Goal: Task Accomplishment & Management: Manage account settings

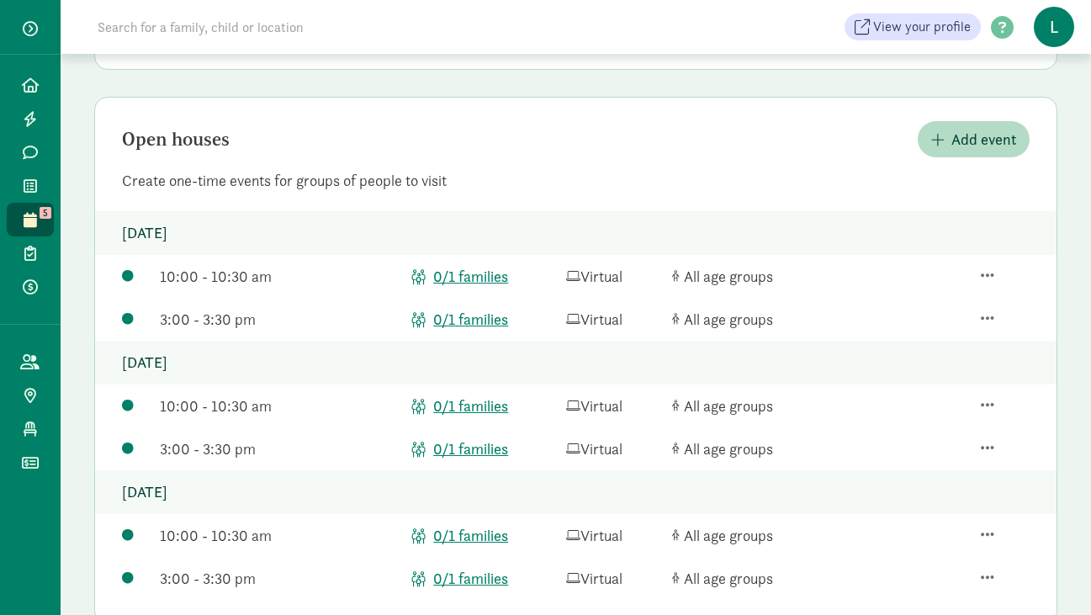
scroll to position [476, 0]
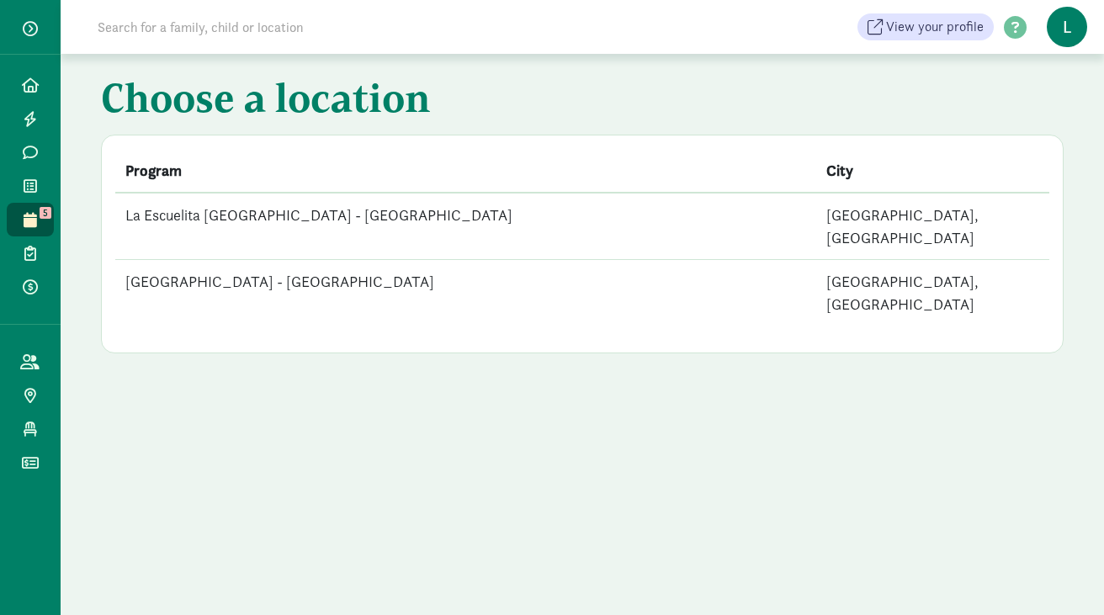
click at [194, 35] on input at bounding box center [324, 27] width 472 height 34
paste input "McKallor"
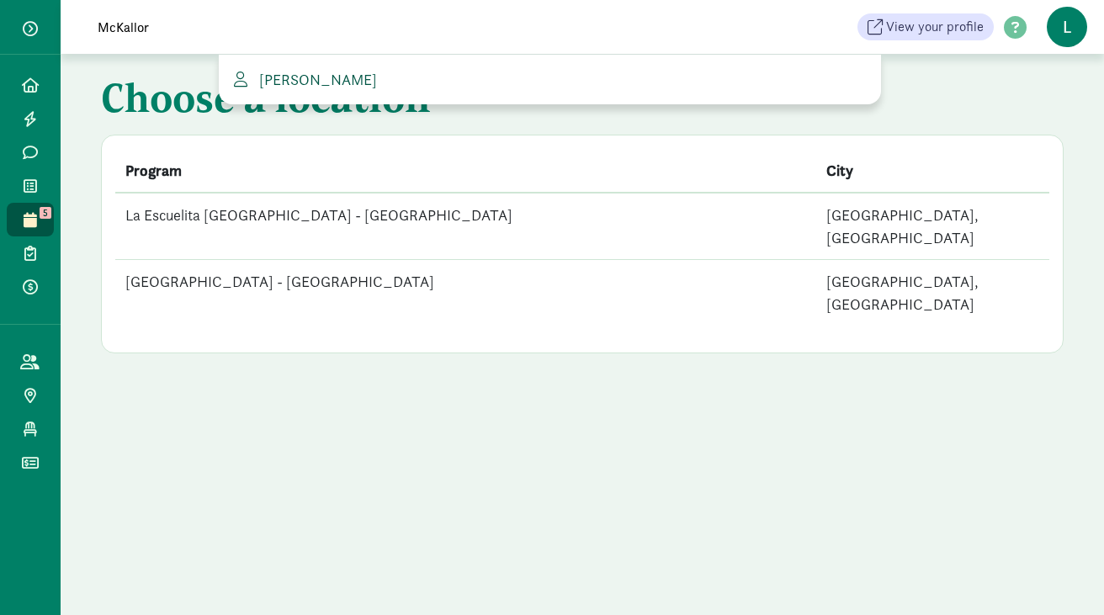
type input "McKallor"
click at [300, 70] on span "[PERSON_NAME]" at bounding box center [314, 79] width 125 height 19
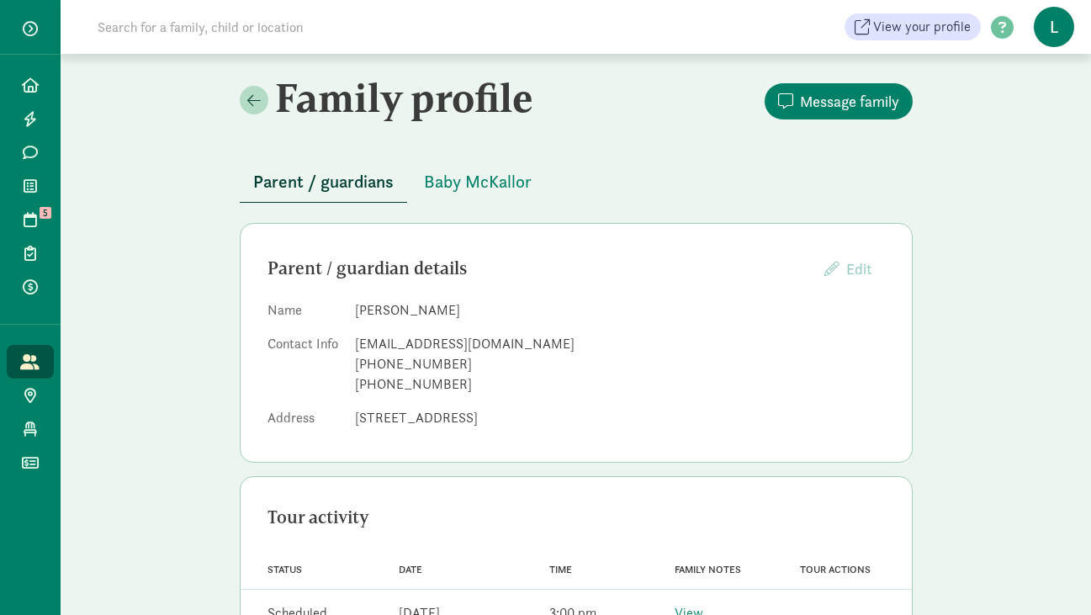
drag, startPoint x: 437, startPoint y: 310, endPoint x: 357, endPoint y: 305, distance: 80.1
click at [357, 305] on dd "[PERSON_NAME]" at bounding box center [620, 310] width 530 height 20
copy dd "[PERSON_NAME]"
click at [483, 177] on span "Baby McKallor" at bounding box center [478, 181] width 108 height 27
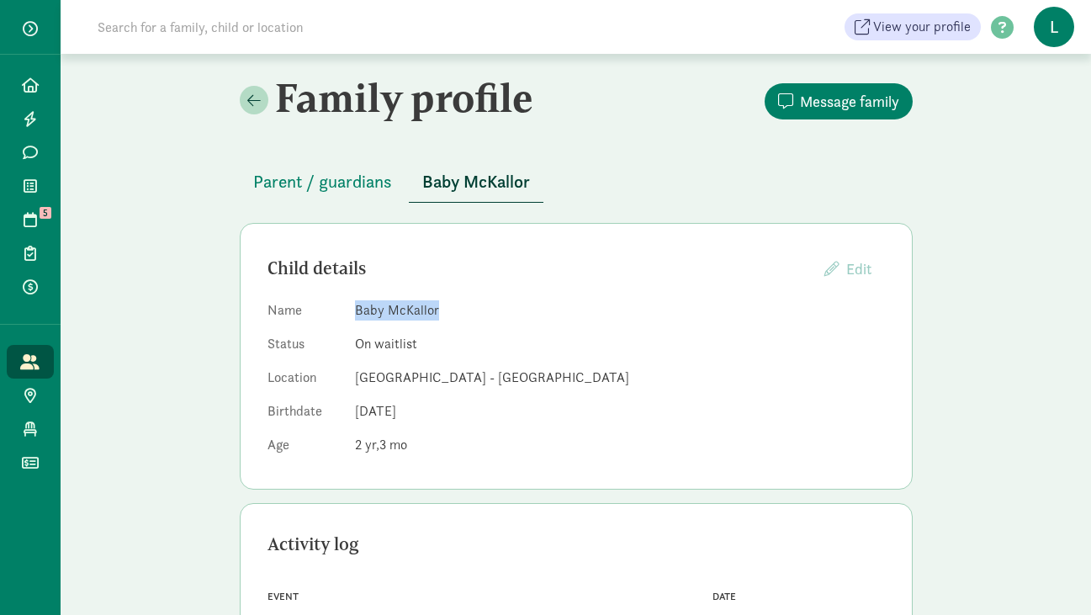
drag, startPoint x: 438, startPoint y: 309, endPoint x: 357, endPoint y: 313, distance: 80.9
click at [357, 313] on dd "Baby McKallor" at bounding box center [620, 310] width 530 height 20
copy dd "Baby McKallor"
click at [29, 92] on icon at bounding box center [30, 84] width 17 height 15
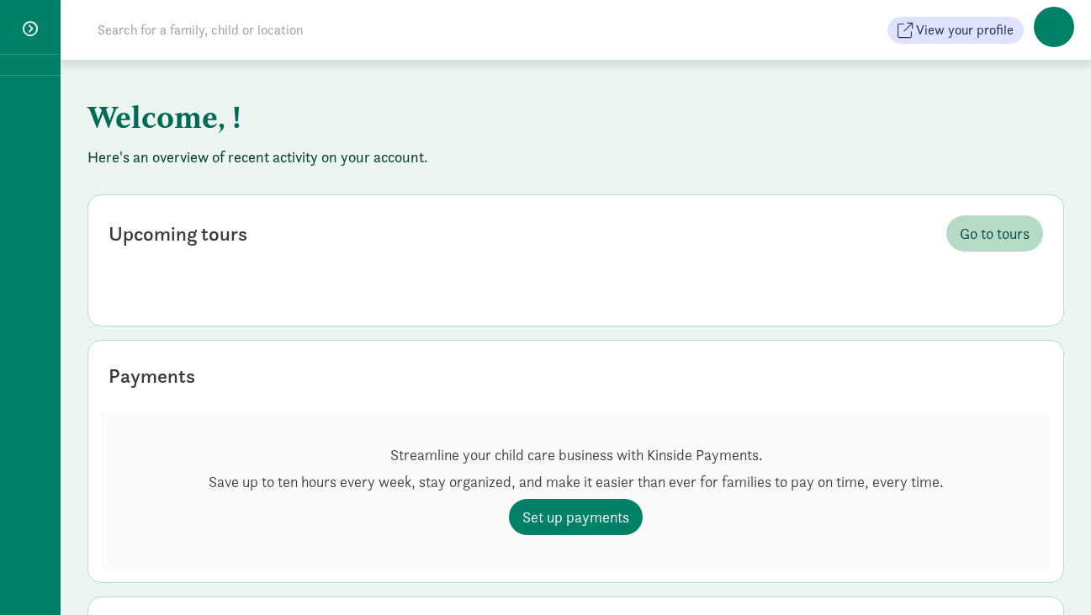
click at [187, 33] on input at bounding box center [324, 30] width 472 height 34
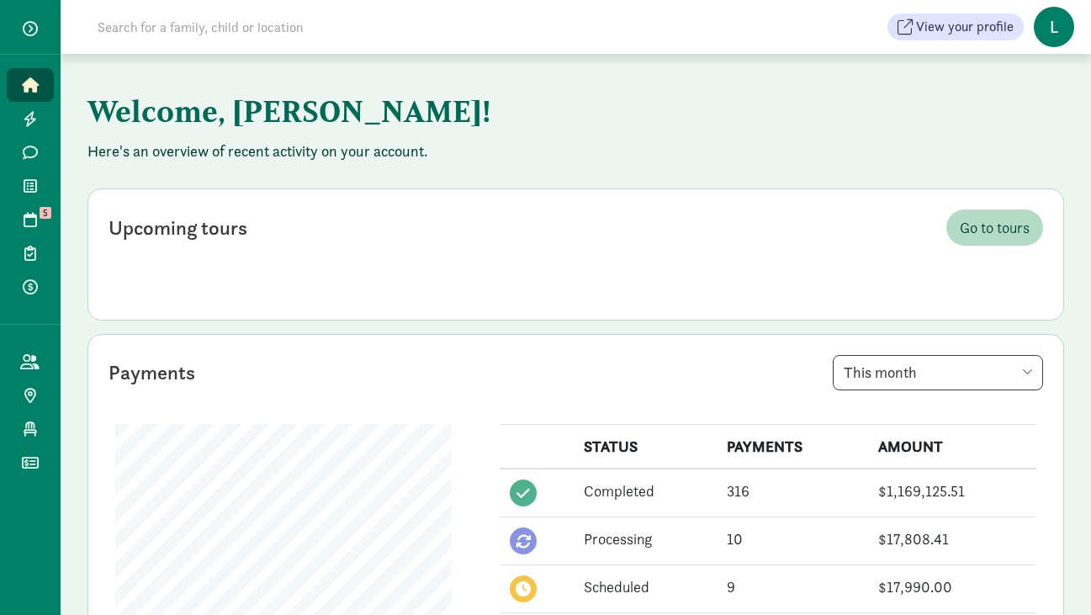
paste input "[PERSON_NAME]"
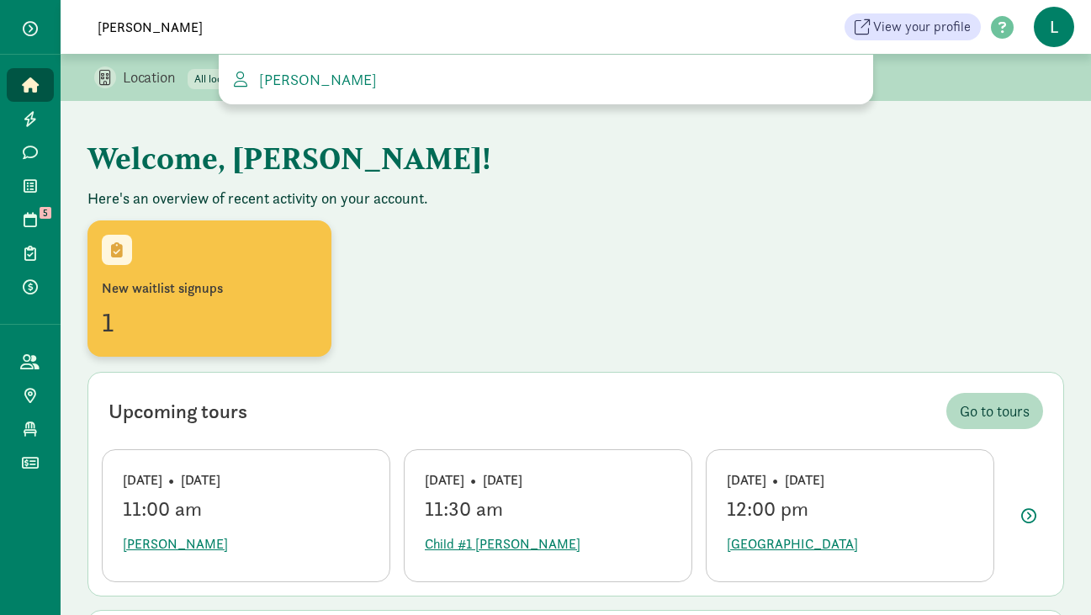
type input "[PERSON_NAME]"
click at [199, 300] on div "New waitlist signups 1" at bounding box center [209, 311] width 215 height 64
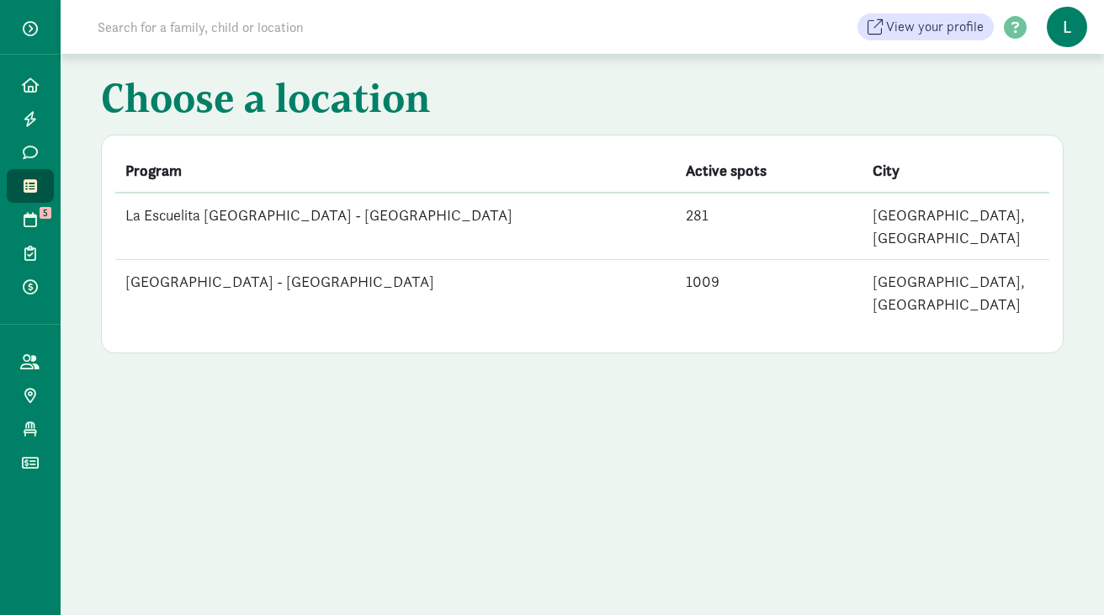
click at [199, 29] on input at bounding box center [324, 27] width 472 height 34
paste input "[PERSON_NAME]"
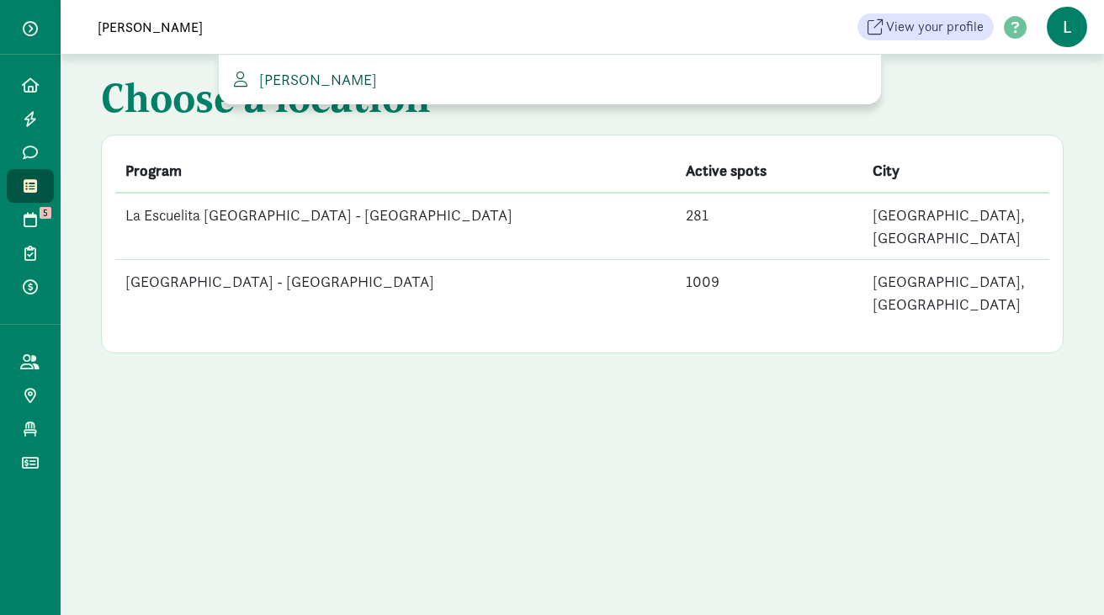
type input "Barrett Anderson"
click at [299, 83] on span "Barrett Anderson" at bounding box center [314, 79] width 125 height 19
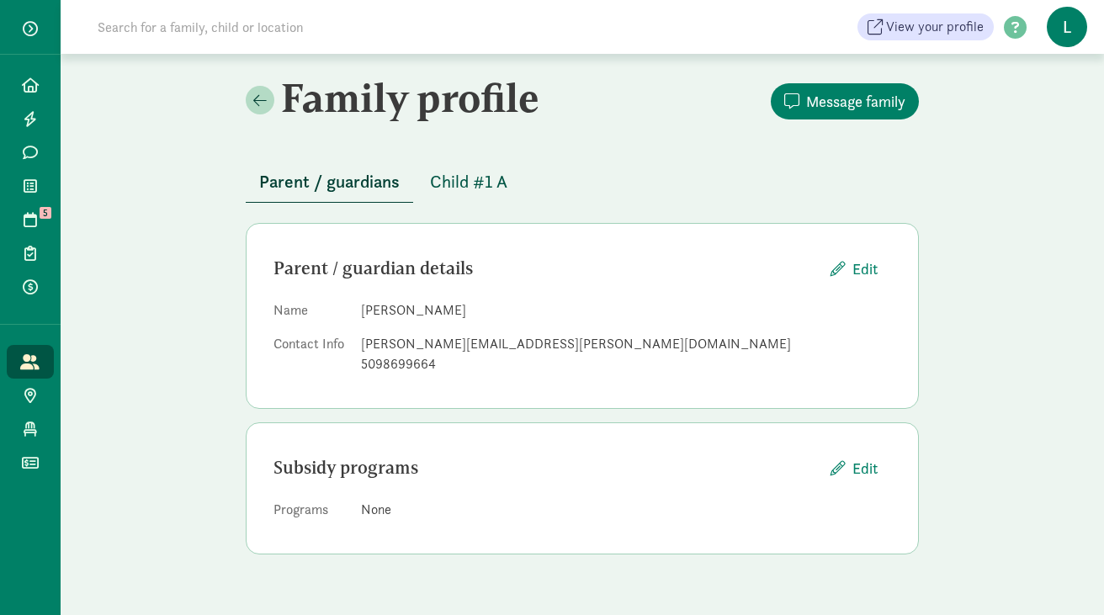
click at [463, 183] on span "Child #1 A" at bounding box center [468, 181] width 77 height 27
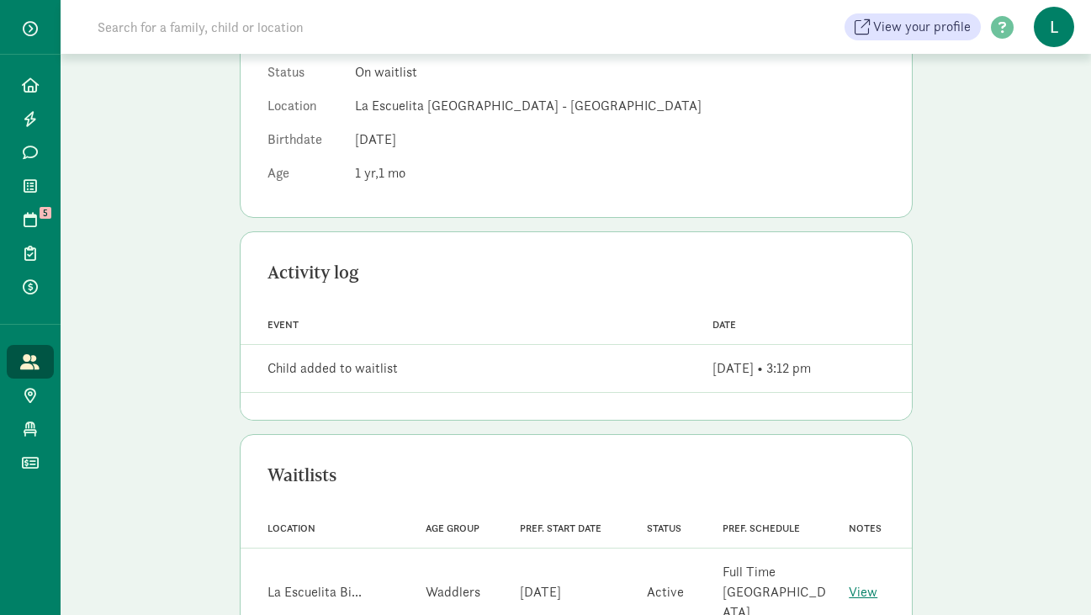
scroll to position [308, 0]
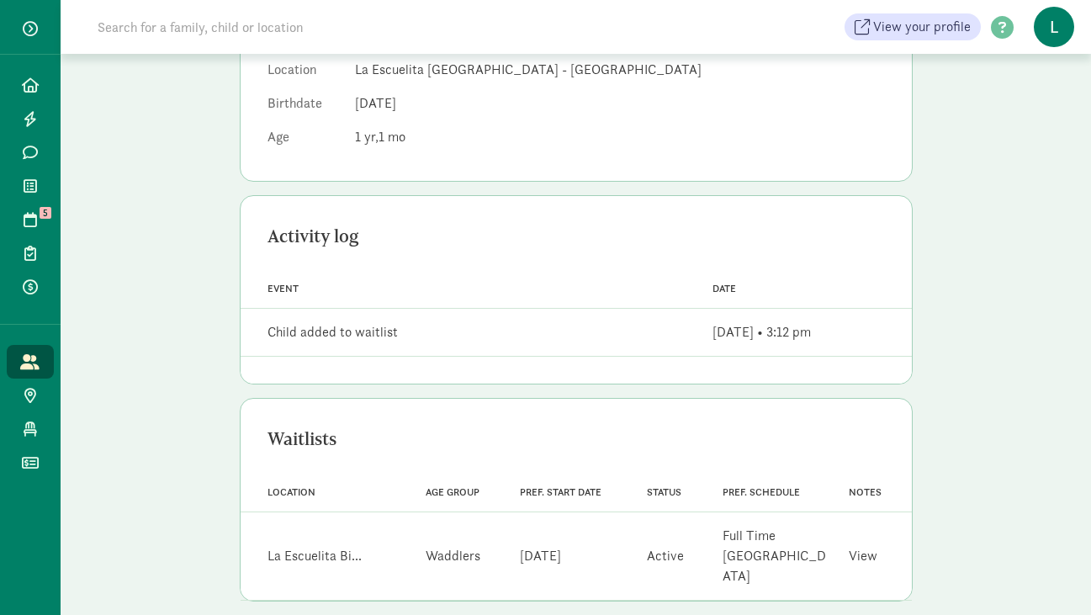
click at [872, 550] on link "View" at bounding box center [863, 556] width 29 height 18
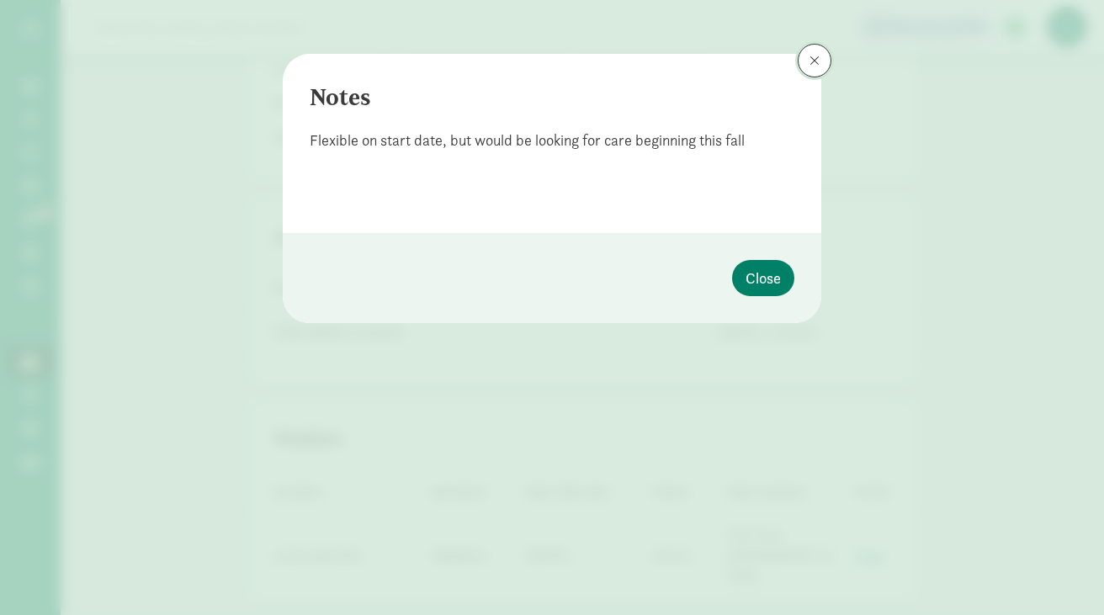
click at [819, 63] on span at bounding box center [815, 60] width 10 height 13
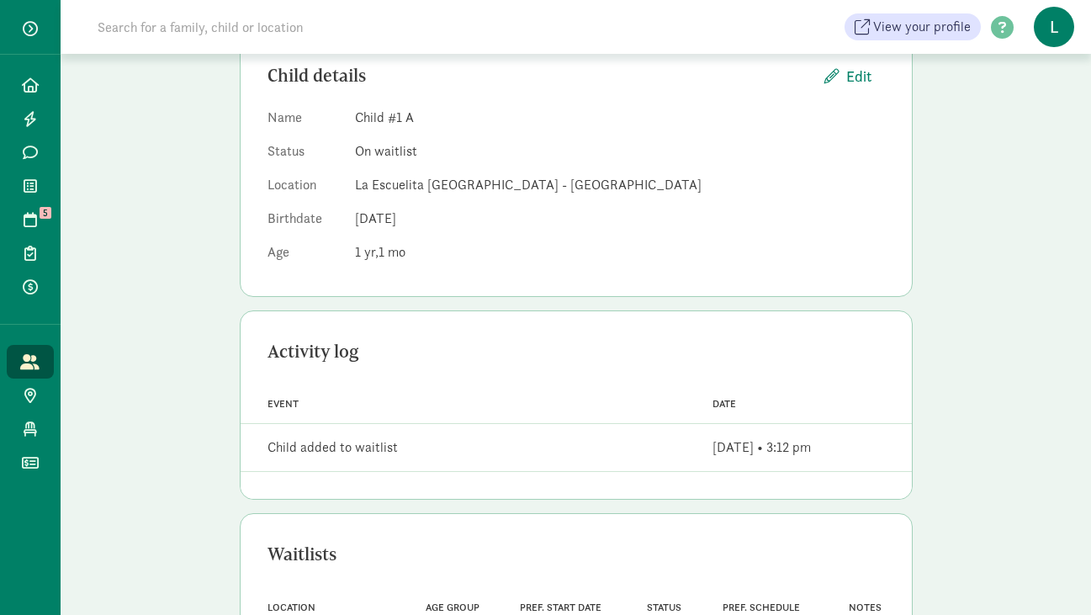
scroll to position [0, 0]
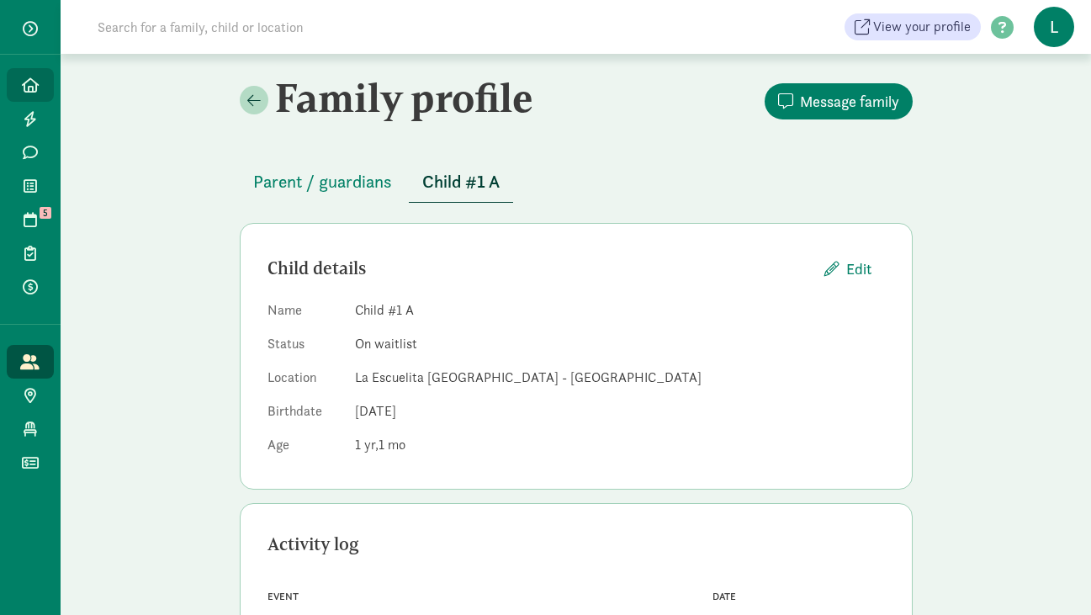
click at [41, 99] on link "Home" at bounding box center [30, 85] width 47 height 34
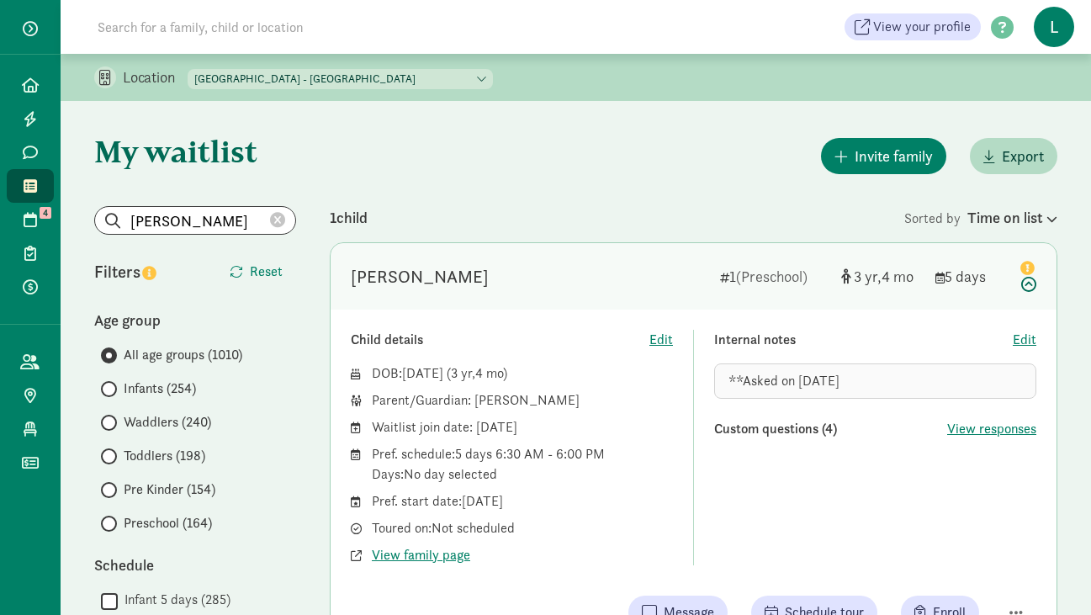
click at [278, 215] on icon at bounding box center [277, 220] width 15 height 15
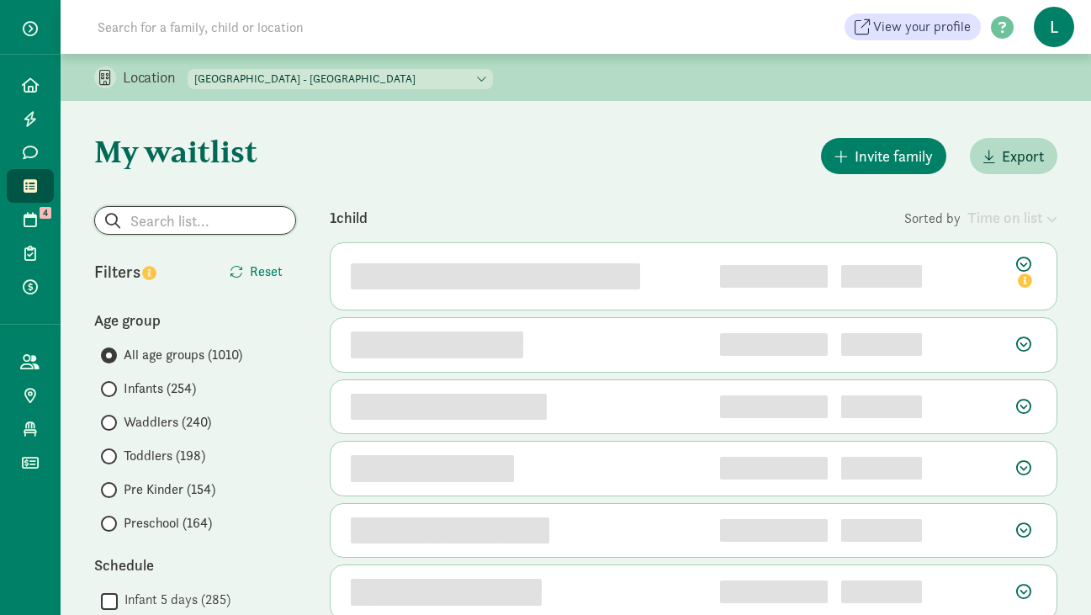
click at [205, 221] on input "search" at bounding box center [195, 220] width 200 height 27
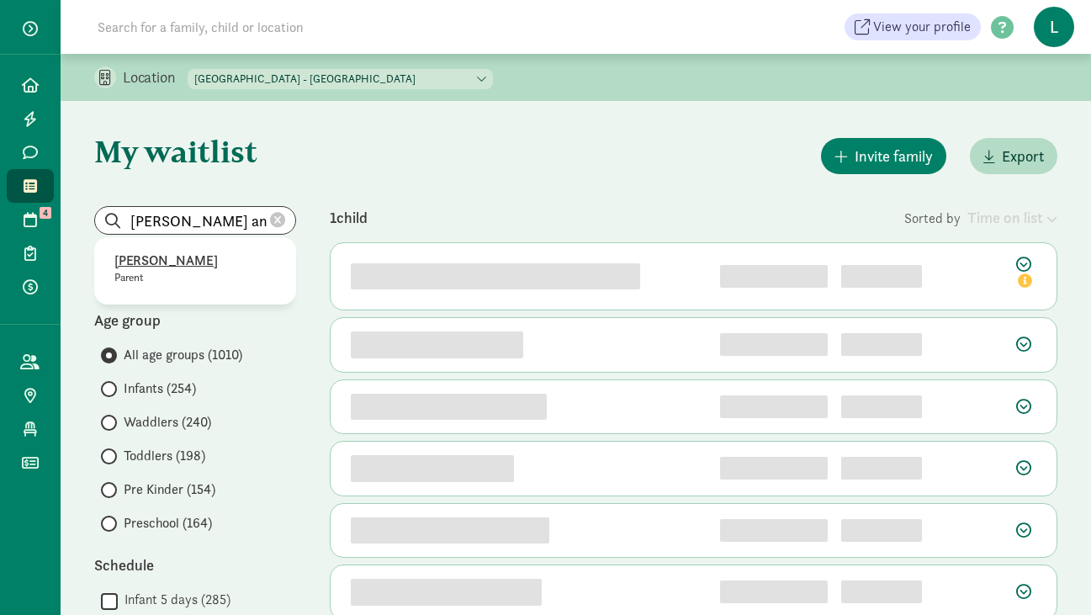
click at [184, 263] on p "[PERSON_NAME]" at bounding box center [195, 261] width 162 height 20
type input "[PERSON_NAME]"
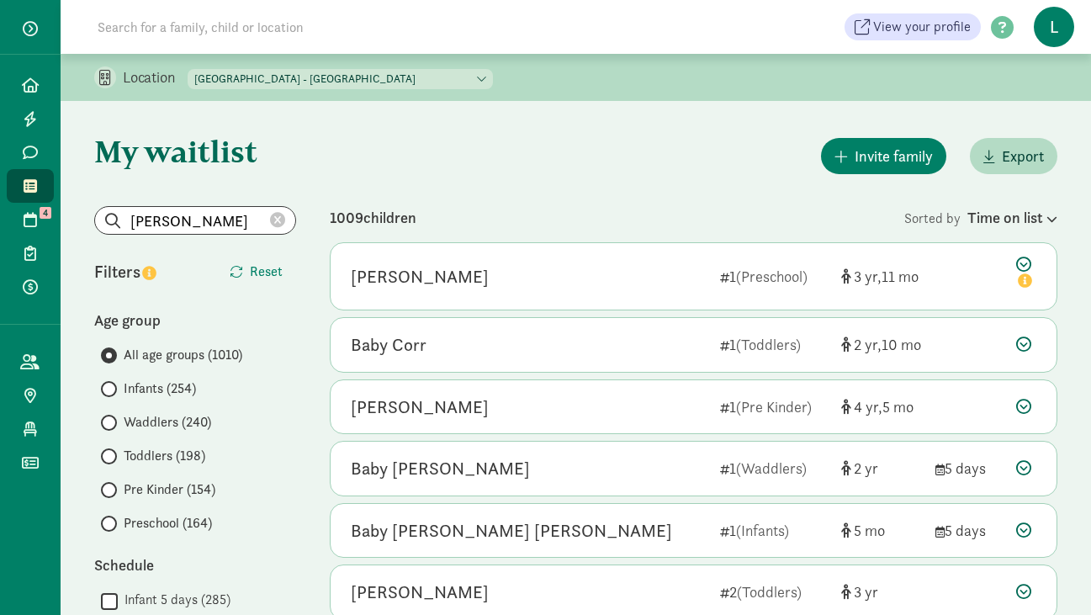
click at [273, 213] on icon at bounding box center [277, 220] width 15 height 15
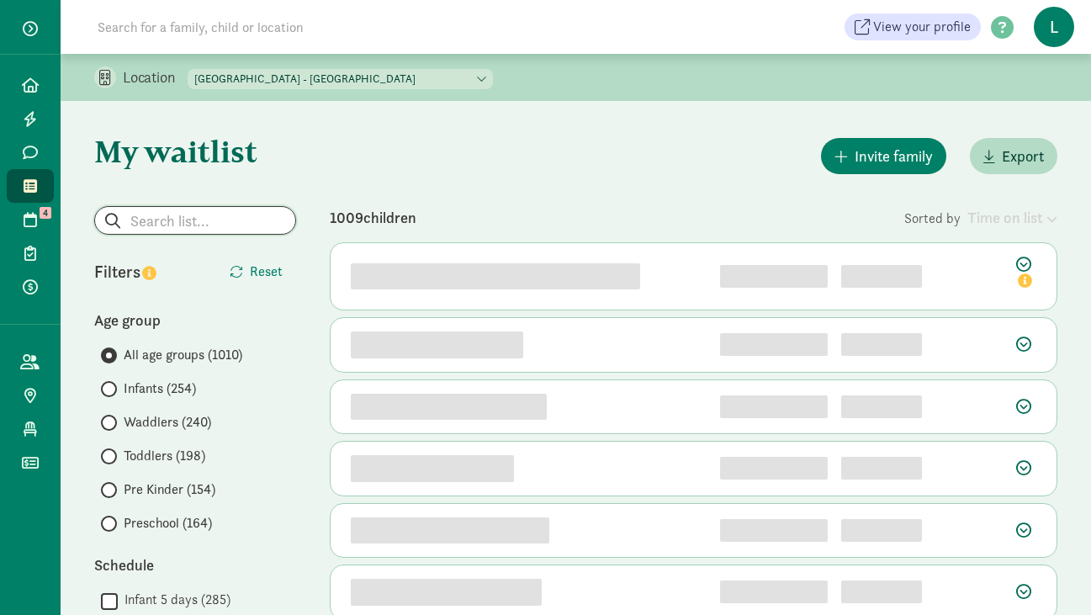
click at [178, 213] on input "search" at bounding box center [195, 220] width 200 height 27
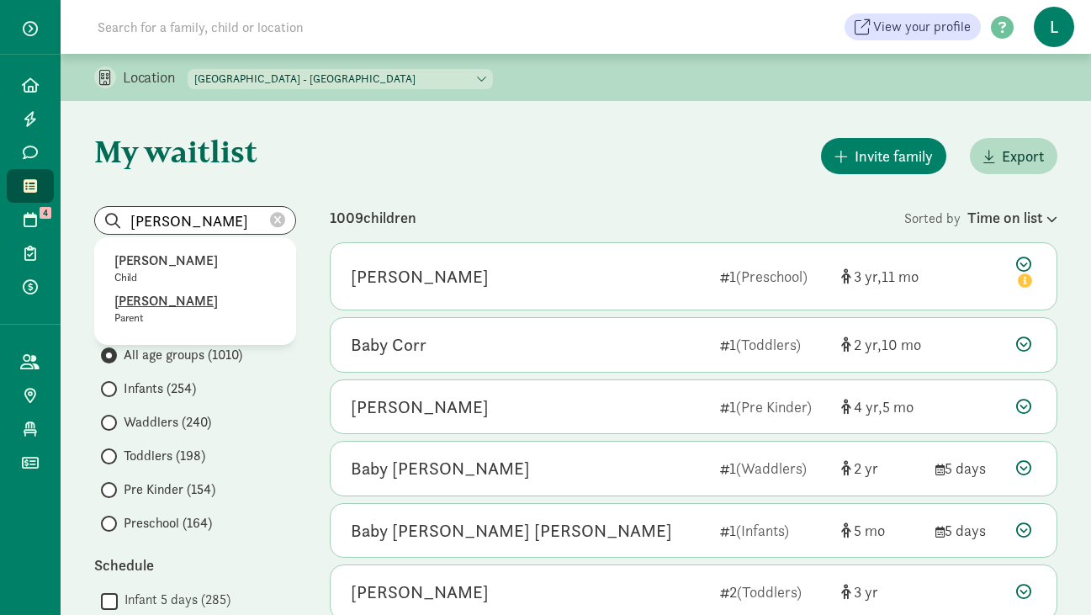
click at [158, 301] on p "Erick Anderson" at bounding box center [195, 301] width 162 height 20
type input "Erick Anderson"
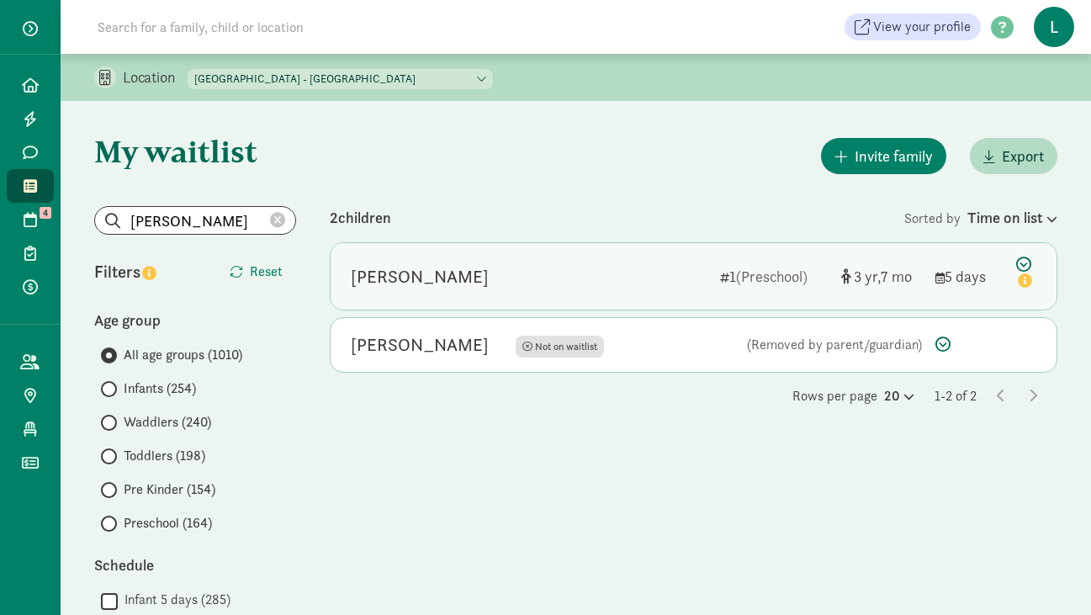
click at [953, 270] on div "5 days" at bounding box center [969, 276] width 67 height 23
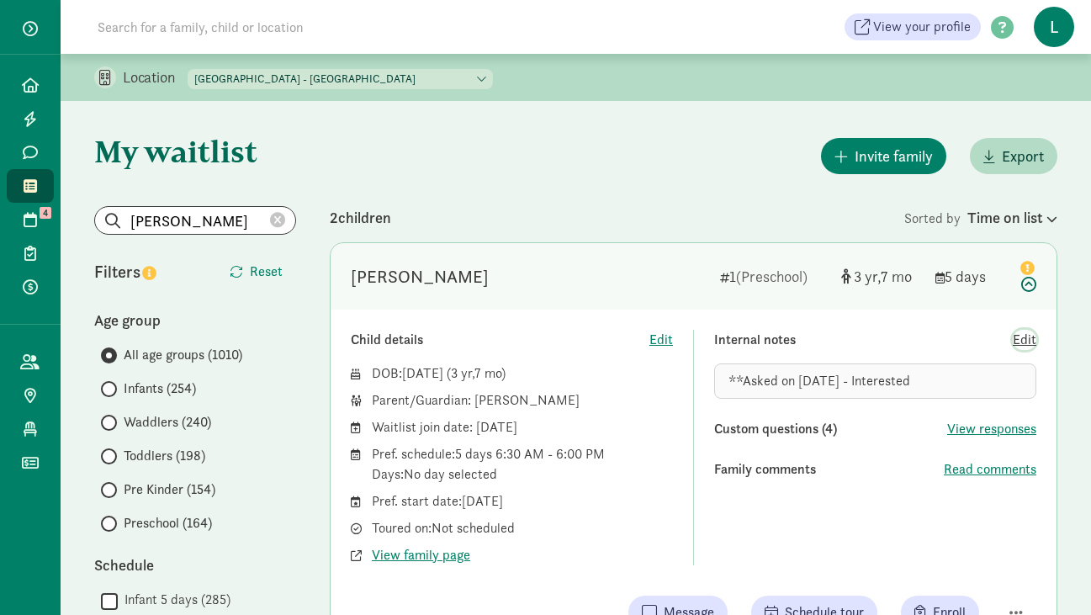
click at [1028, 344] on span "Edit" at bounding box center [1025, 340] width 24 height 20
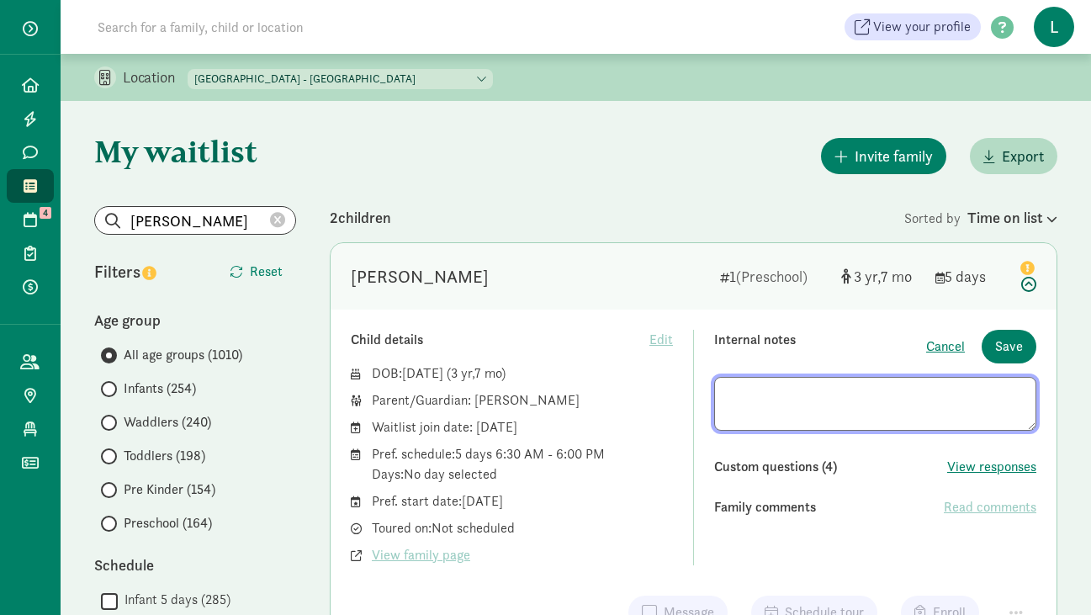
click at [933, 387] on textarea at bounding box center [875, 404] width 322 height 54
drag, startPoint x: 934, startPoint y: 394, endPoint x: 690, endPoint y: 392, distance: 244.0
click at [690, 392] on div "Child details Edit DOB: Jan 28, 2022 ( 3 7 ) Parent/Guardian: Erick Anderson Wa…" at bounding box center [694, 448] width 686 height 236
type textarea "**Asked on 8/22/25 - Interested, offered, not enrolling"
click at [1003, 336] on button "Save" at bounding box center [1009, 347] width 55 height 34
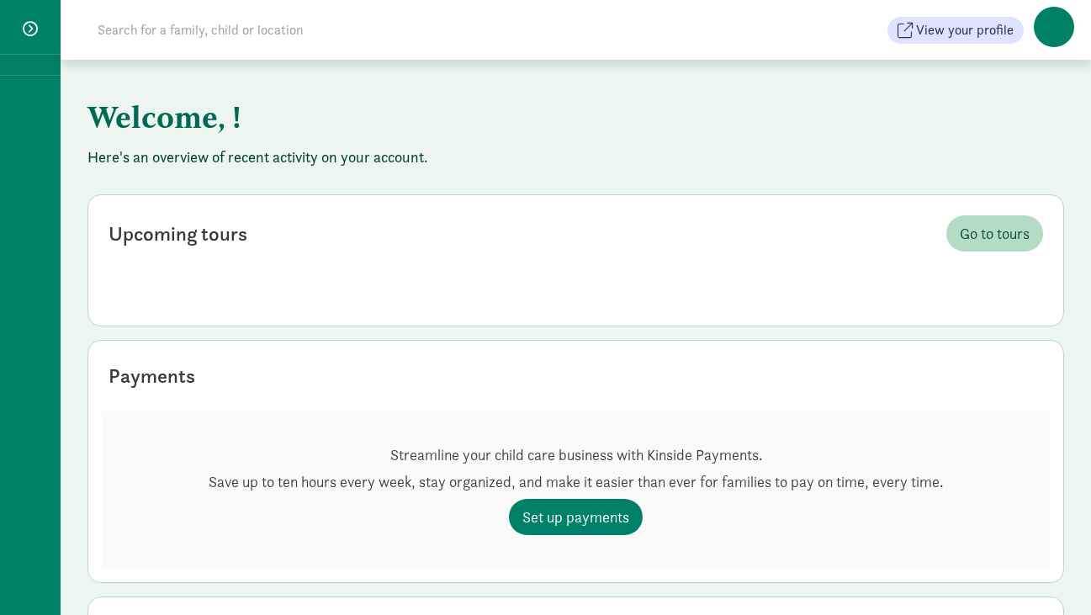
click at [236, 27] on input at bounding box center [324, 30] width 472 height 34
paste input "[PERSON_NAME]"
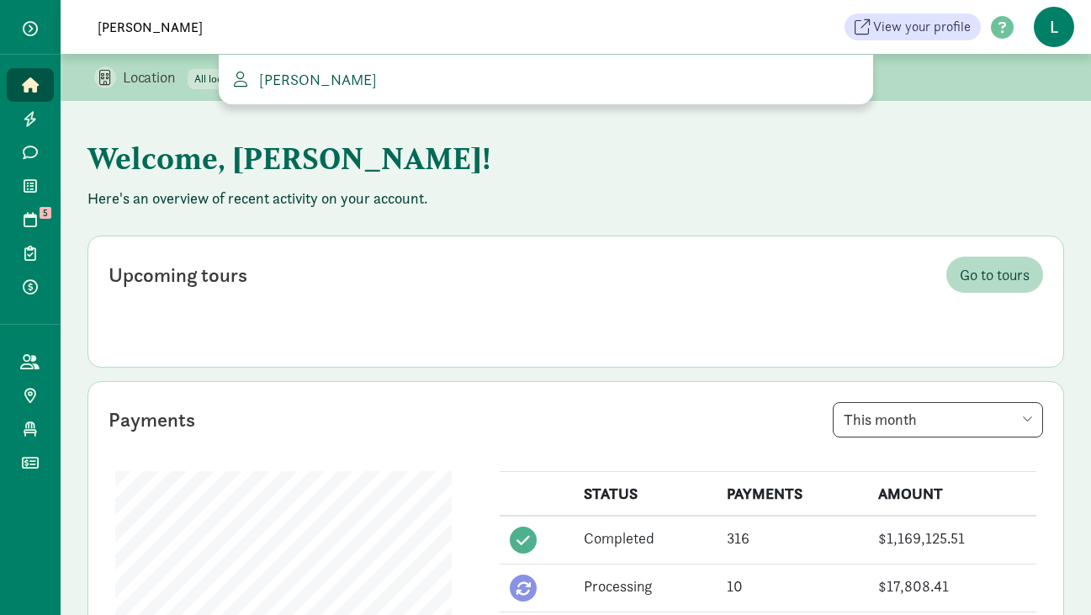
type input "[PERSON_NAME]"
click at [272, 80] on span "[PERSON_NAME]" at bounding box center [314, 79] width 125 height 19
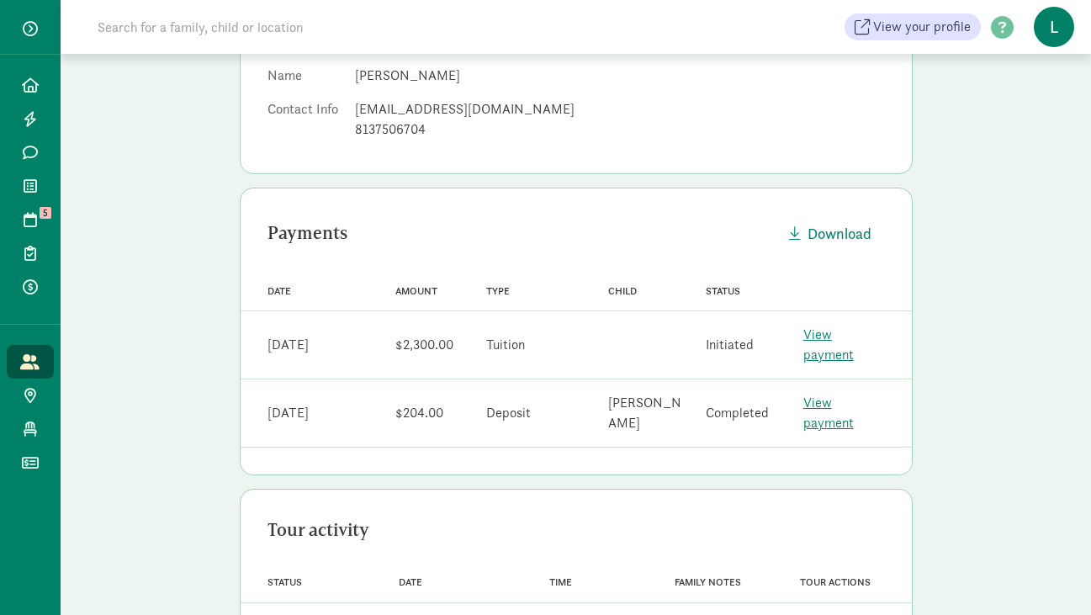
scroll to position [236, 0]
